Goal: Task Accomplishment & Management: Manage account settings

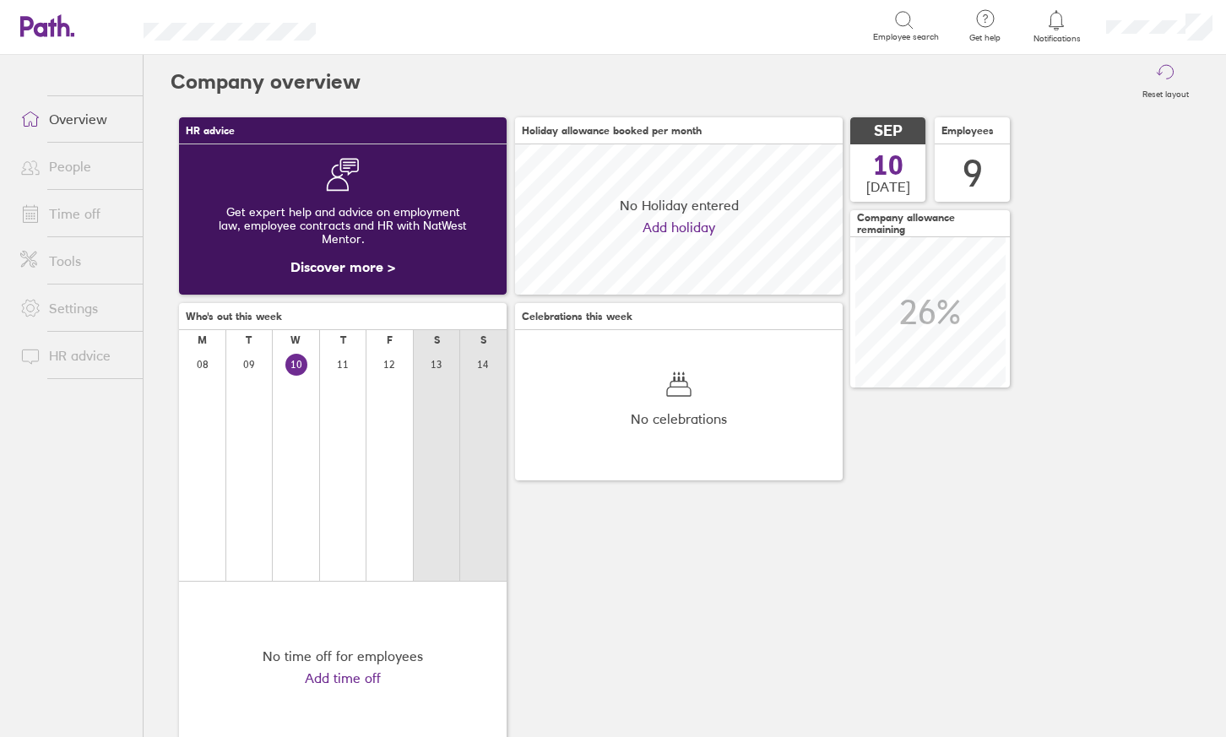
scroll to position [150, 328]
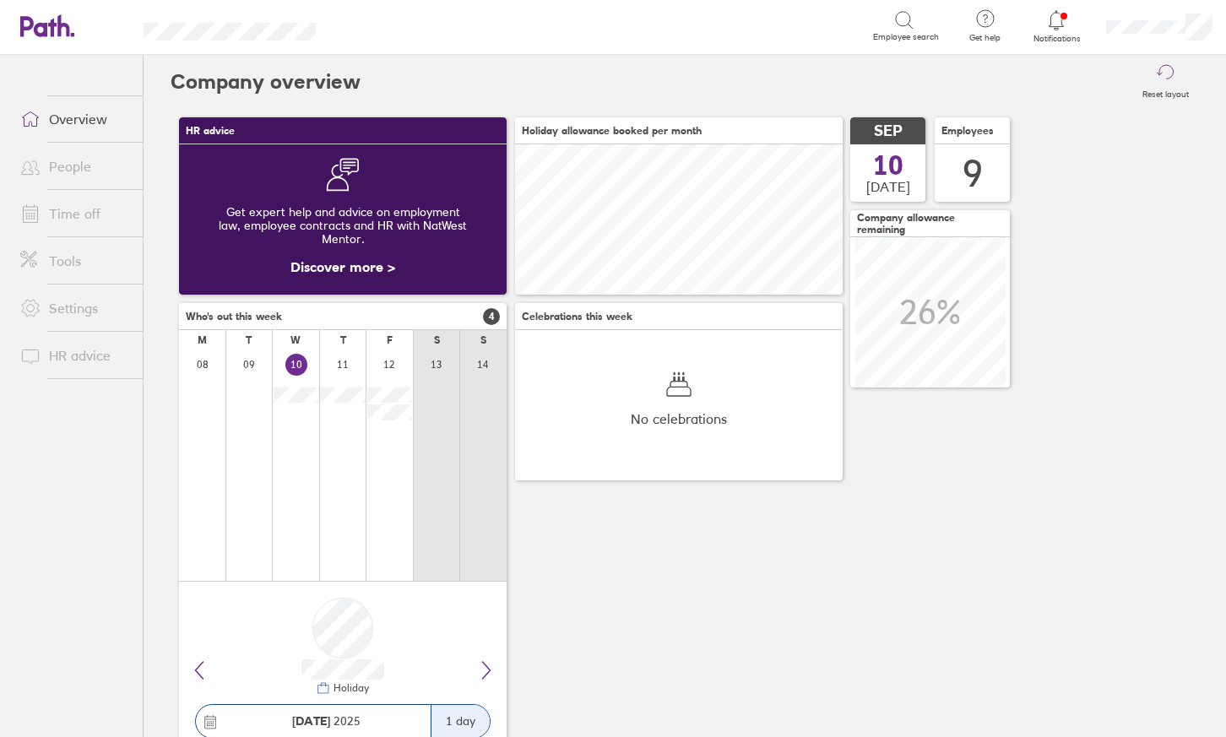
click at [67, 214] on link "Time off" at bounding box center [75, 214] width 136 height 34
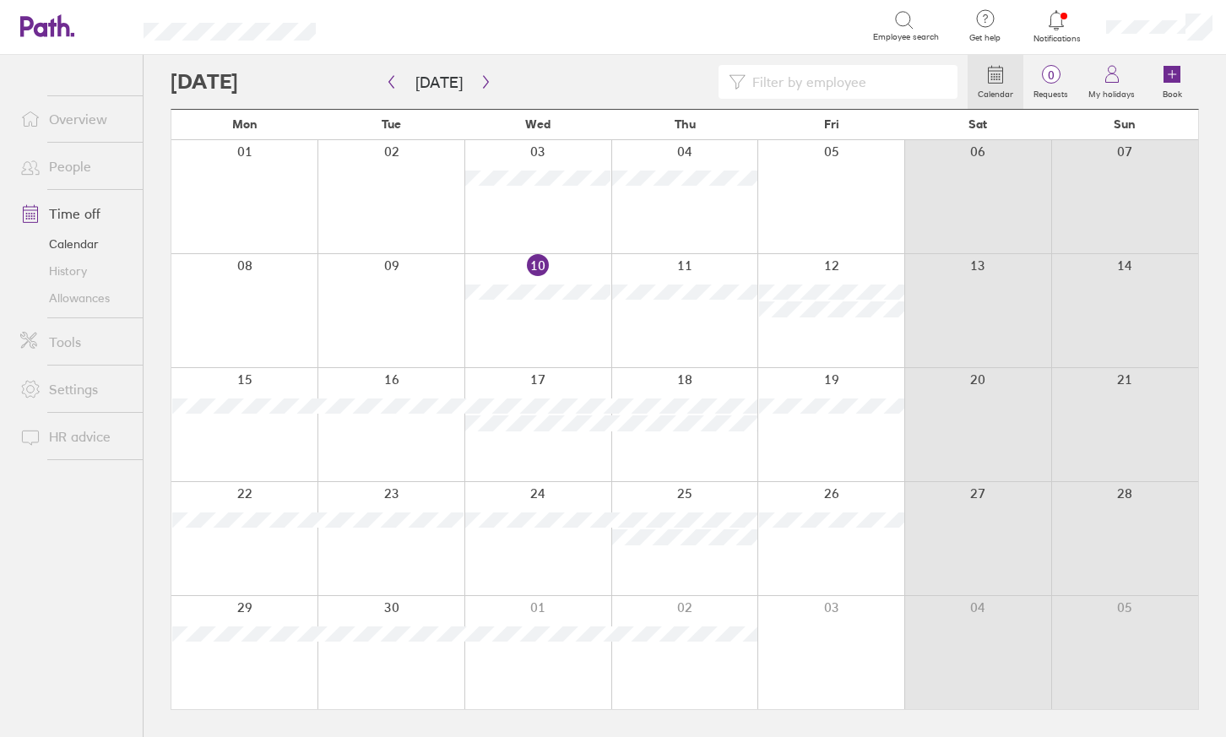
click at [84, 162] on link "People" at bounding box center [75, 166] width 136 height 34
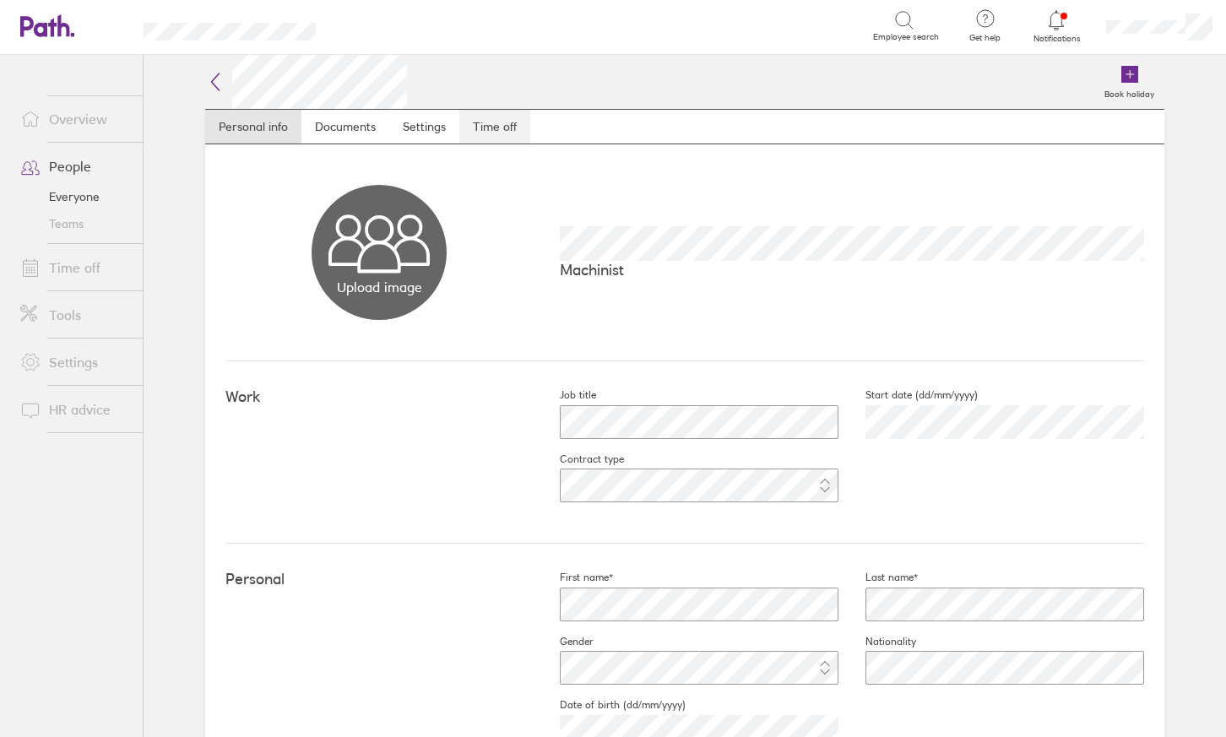
click at [498, 121] on link "Time off" at bounding box center [494, 127] width 71 height 34
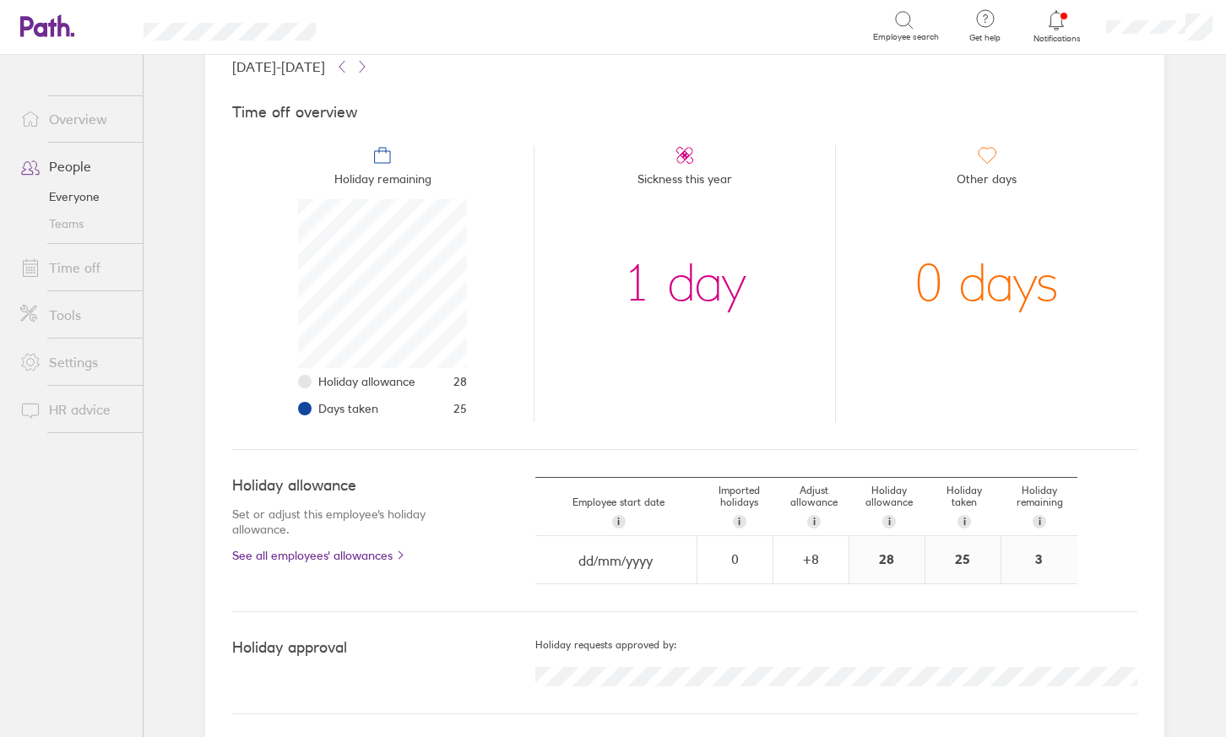
scroll to position [119, 0]
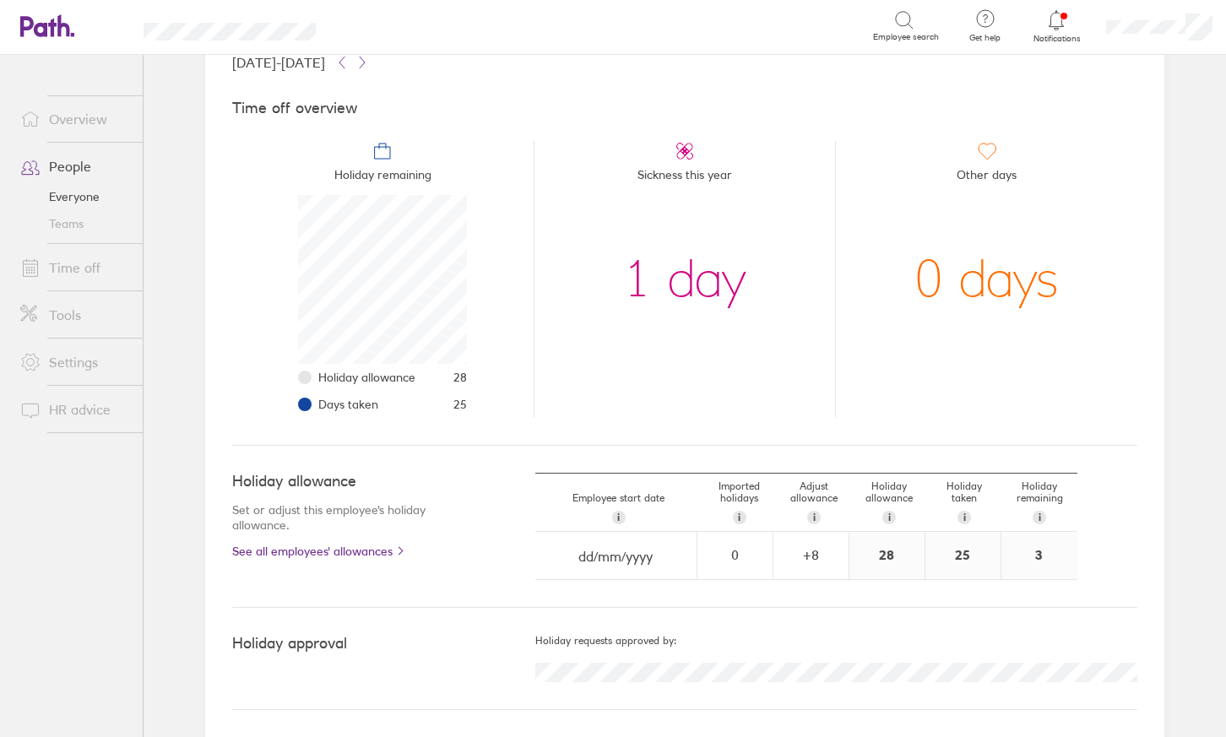
click at [77, 269] on link "Time off" at bounding box center [75, 268] width 136 height 34
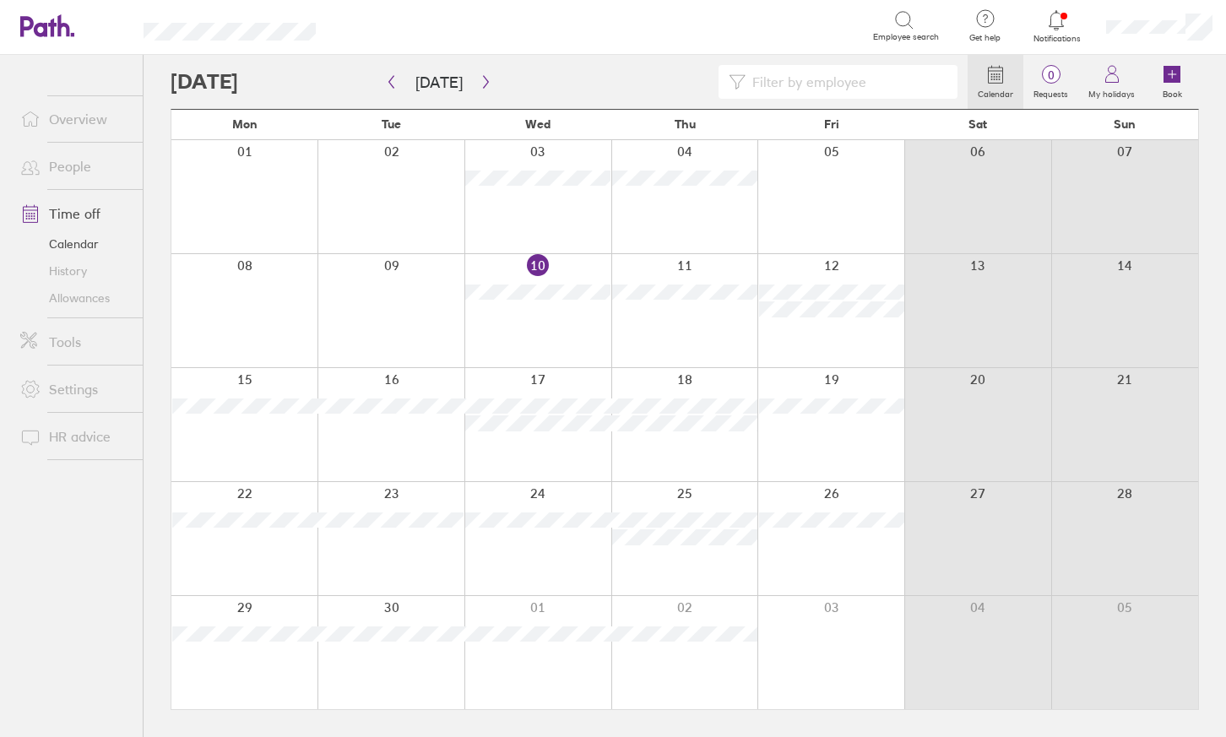
click at [813, 88] on input at bounding box center [847, 82] width 202 height 32
type input "[PERSON_NAME]"
click at [483, 80] on icon "button" at bounding box center [485, 82] width 5 height 13
click at [482, 79] on icon "button" at bounding box center [486, 82] width 13 height 14
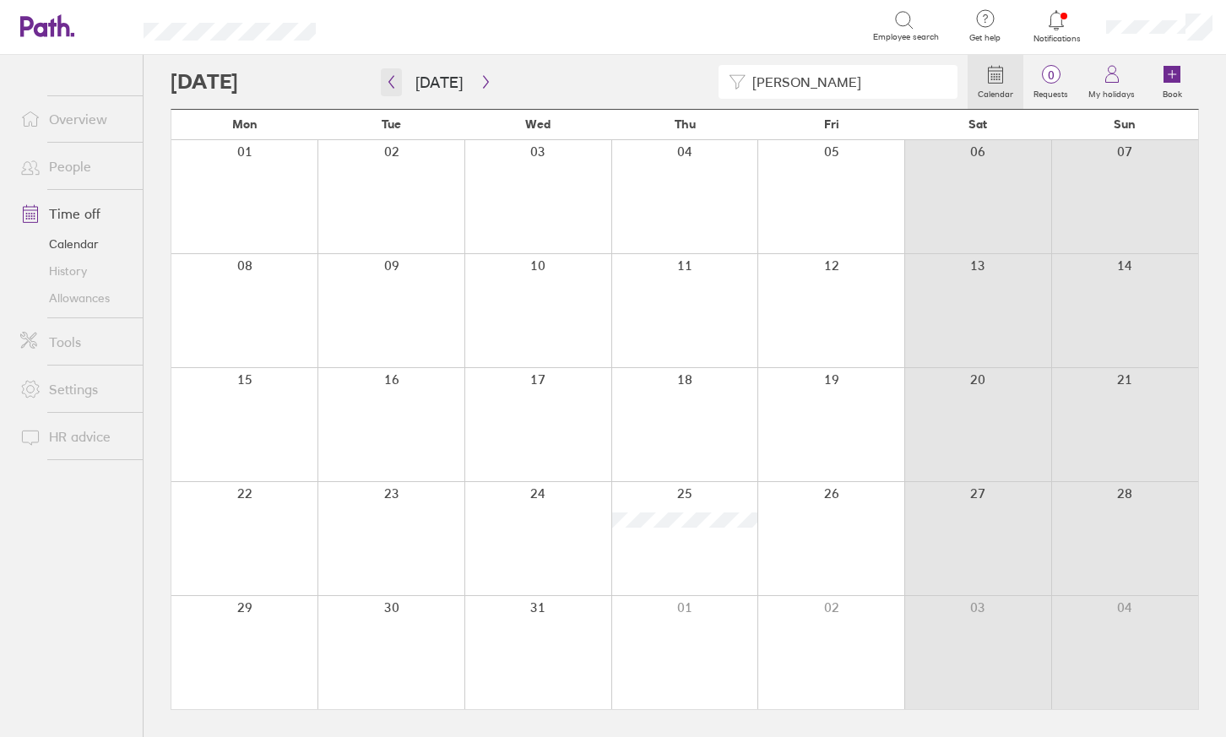
click at [388, 84] on icon "button" at bounding box center [391, 82] width 13 height 14
click at [395, 79] on icon "button" at bounding box center [391, 82] width 13 height 14
click at [390, 91] on button "button" at bounding box center [391, 82] width 21 height 28
click at [540, 524] on div at bounding box center [537, 538] width 147 height 113
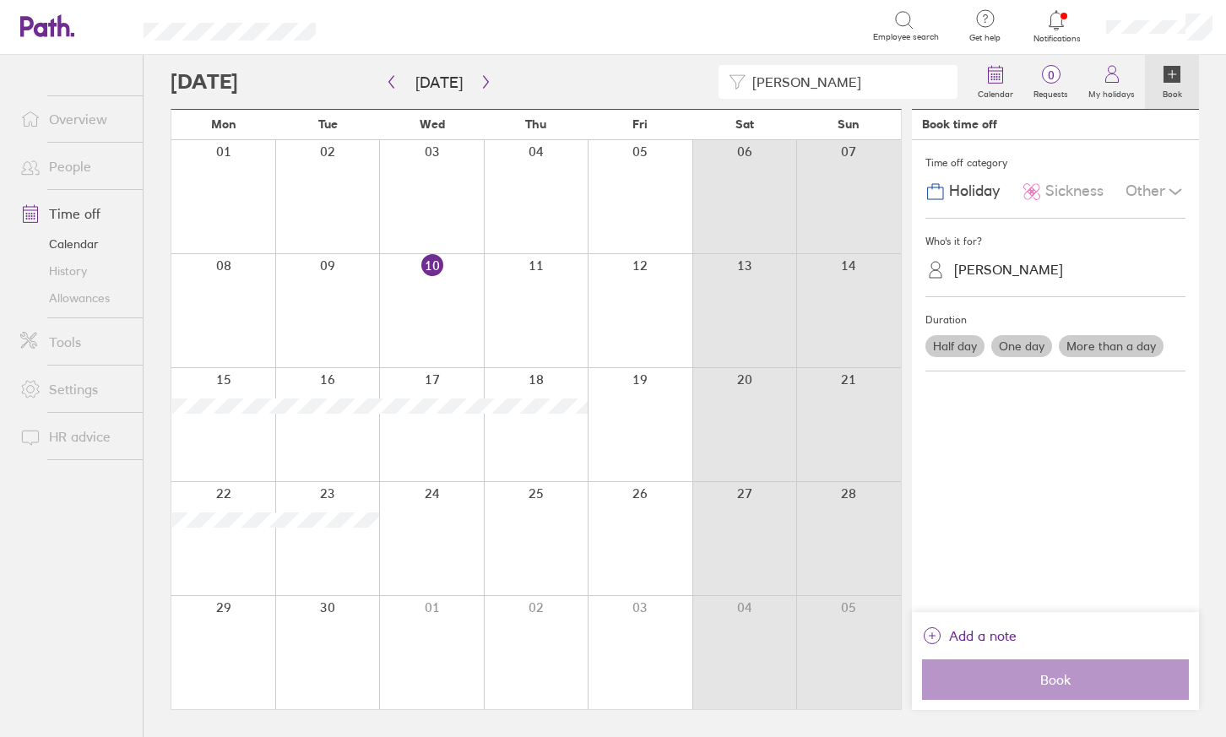
click at [437, 519] on div at bounding box center [431, 538] width 105 height 113
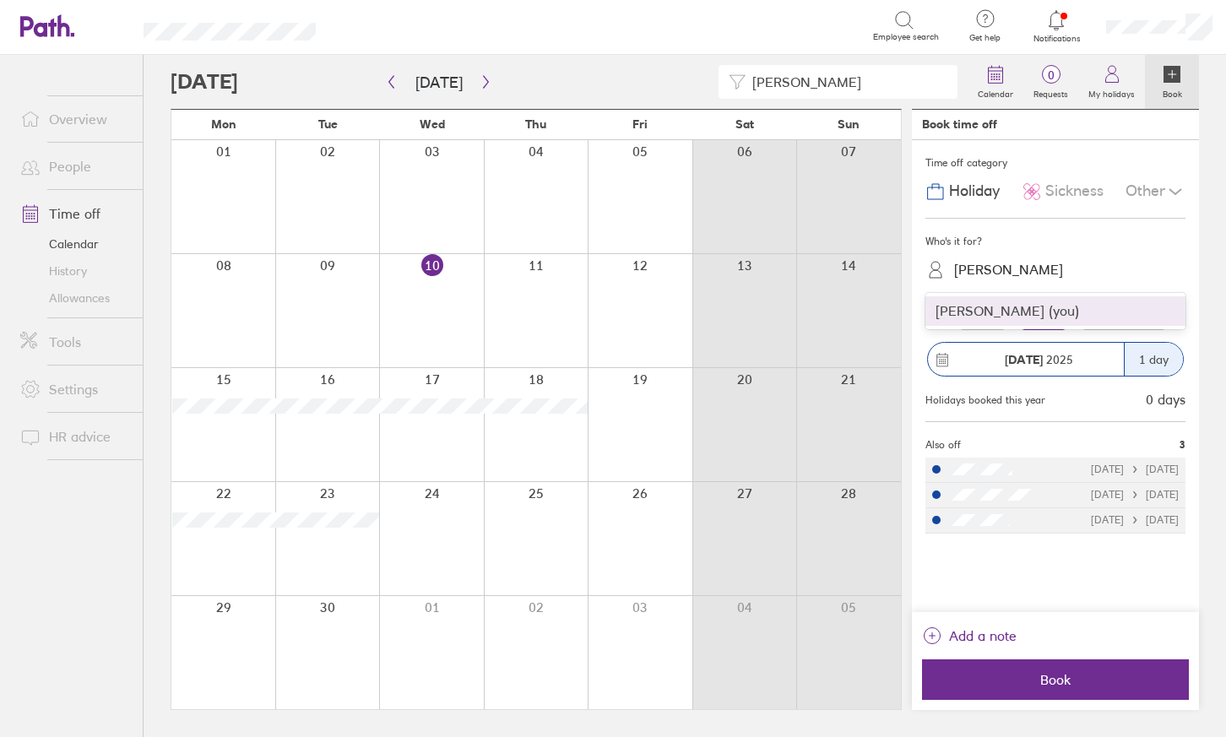
click at [992, 263] on div "[PERSON_NAME]" at bounding box center [1008, 270] width 109 height 16
click at [996, 312] on div "[PERSON_NAME] (you)" at bounding box center [1055, 311] width 260 height 30
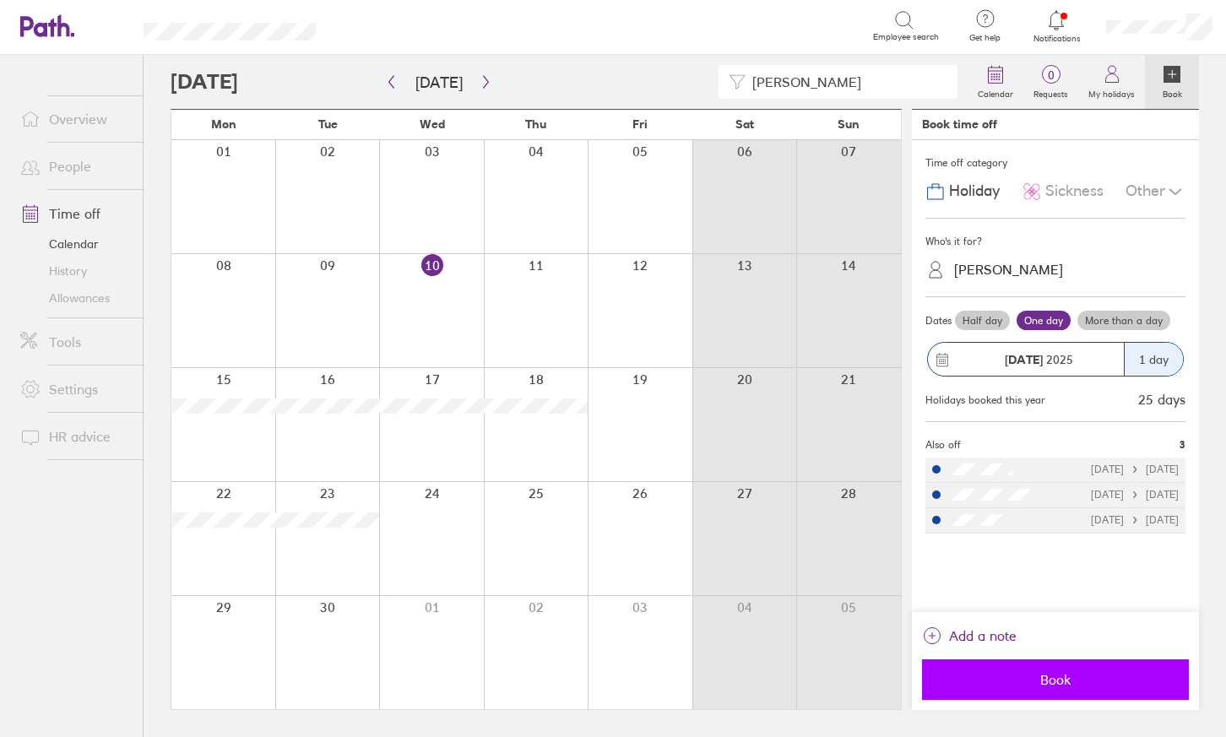
click at [1067, 679] on span "Book" at bounding box center [1055, 679] width 243 height 15
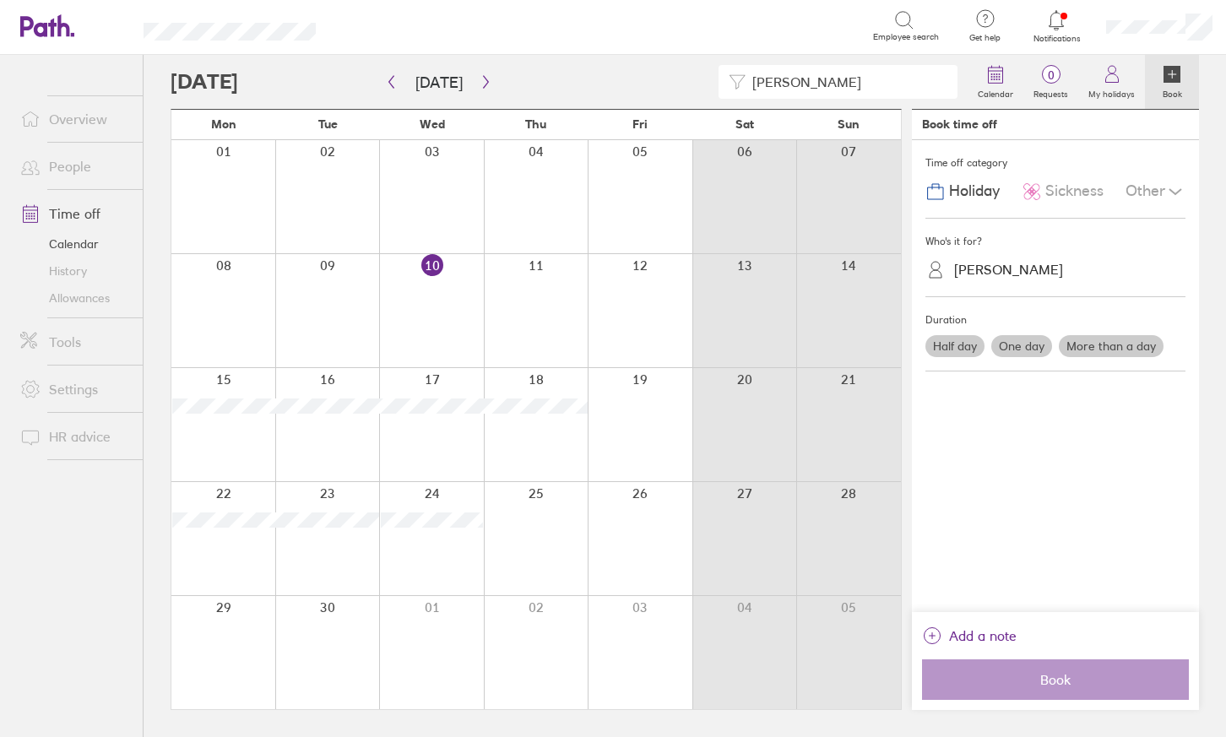
click at [92, 214] on link "Time off" at bounding box center [75, 214] width 136 height 34
